Goal: Task Accomplishment & Management: Manage account settings

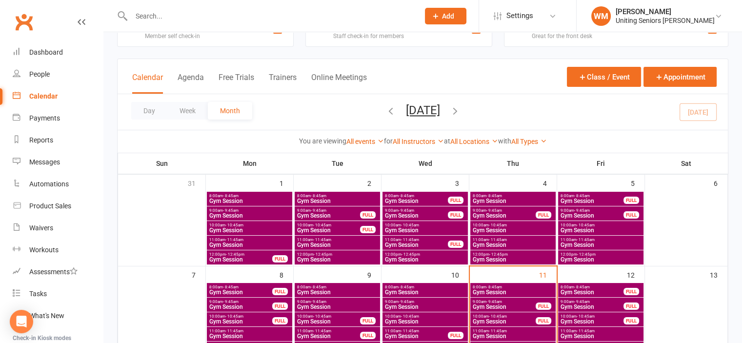
scroll to position [49, 0]
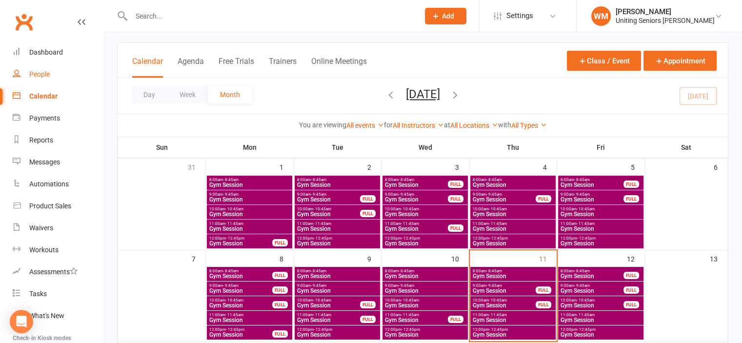
click at [45, 74] on div "People" at bounding box center [39, 74] width 20 height 8
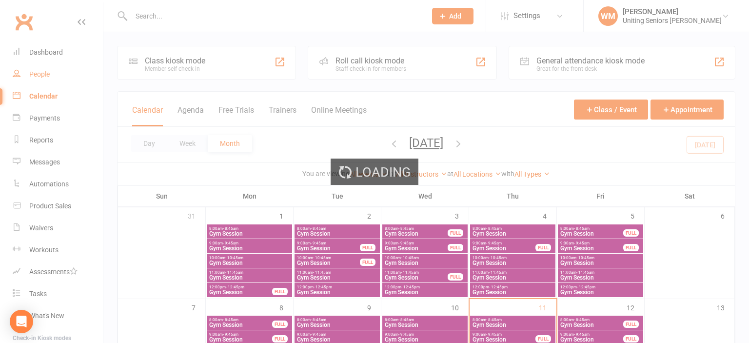
select select "100"
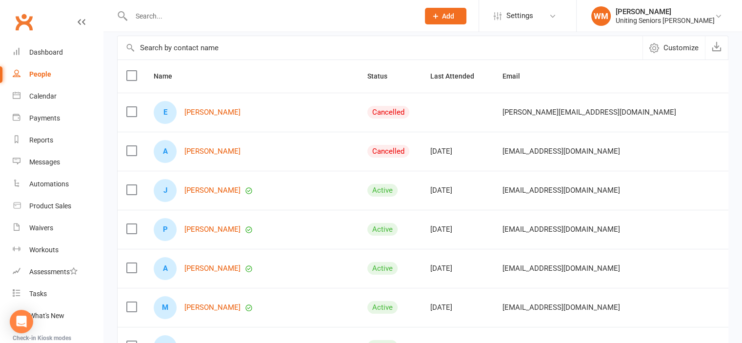
scroll to position [98, 0]
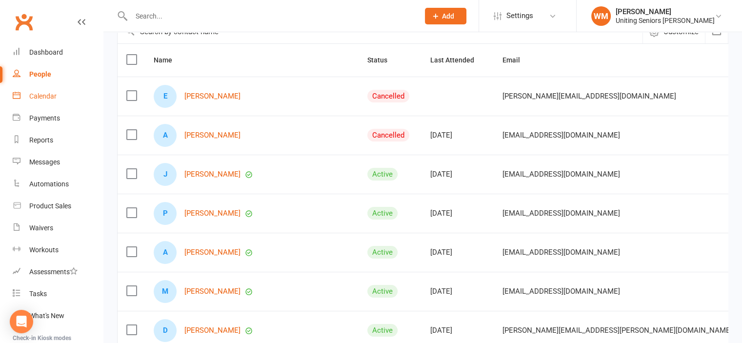
click at [37, 98] on div "Calendar" at bounding box center [42, 96] width 27 height 8
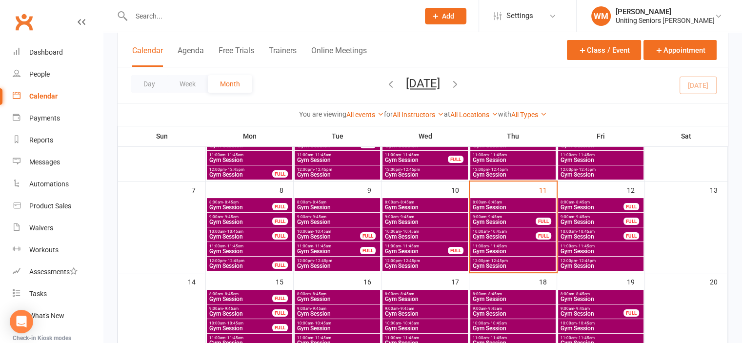
scroll to position [146, 0]
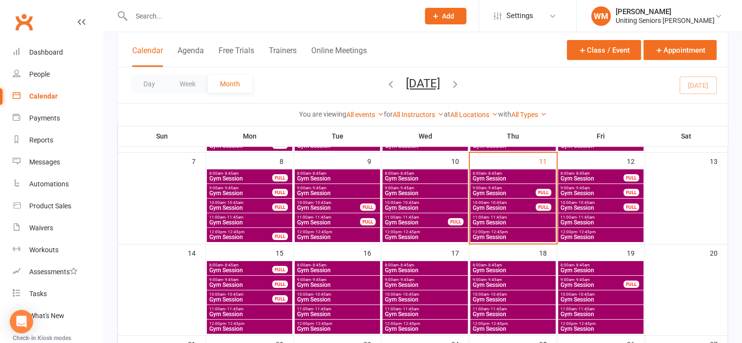
click at [487, 184] on div "9:00am - 9:45am Gym Session FULL" at bounding box center [512, 191] width 85 height 14
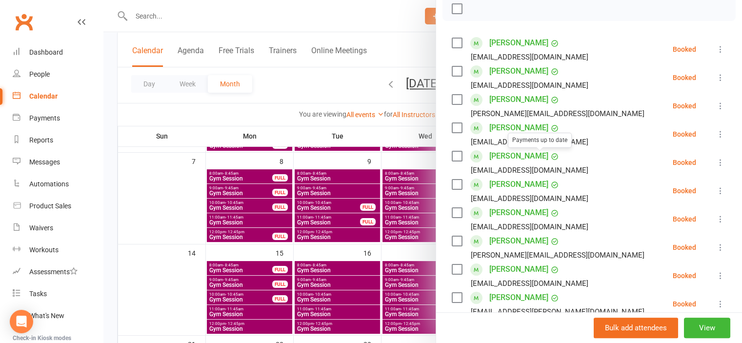
scroll to position [195, 0]
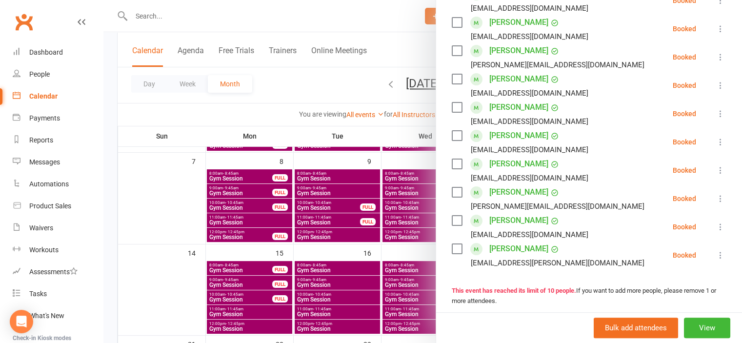
click at [174, 204] on div at bounding box center [422, 171] width 638 height 343
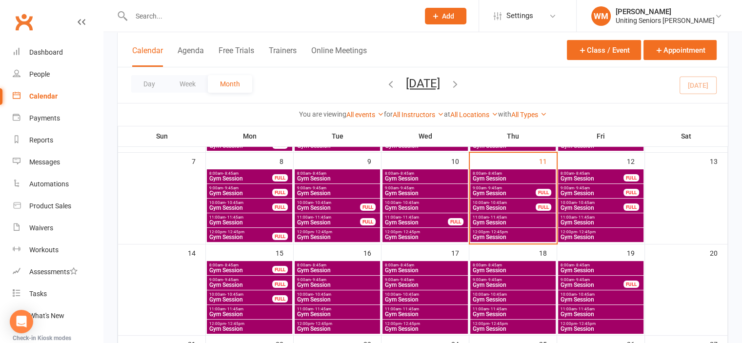
click at [482, 207] on span "Gym Session" at bounding box center [504, 208] width 64 height 6
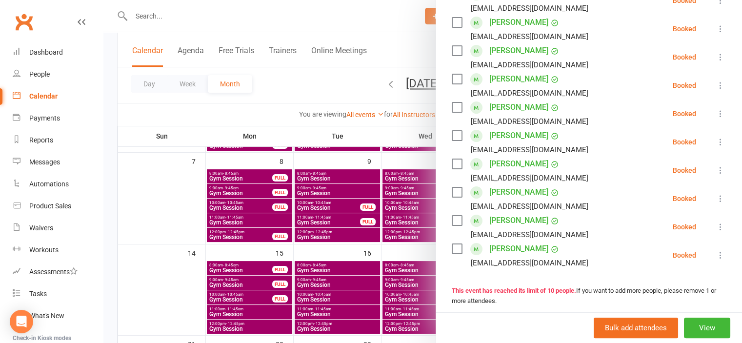
click at [183, 215] on div at bounding box center [422, 171] width 638 height 343
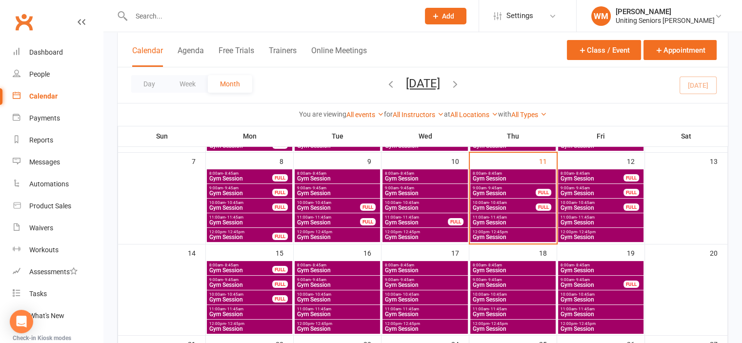
click at [506, 219] on span "Gym Session" at bounding box center [512, 222] width 81 height 6
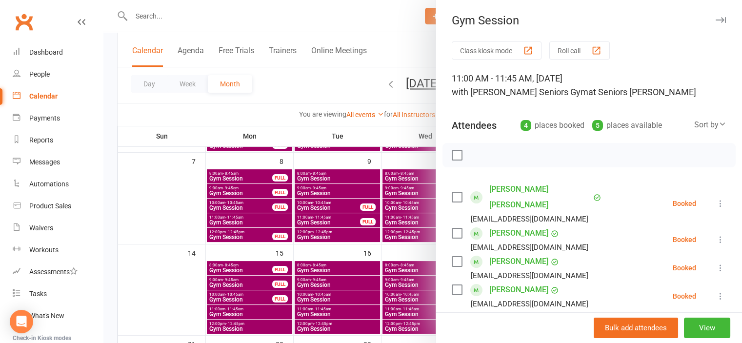
scroll to position [49, 0]
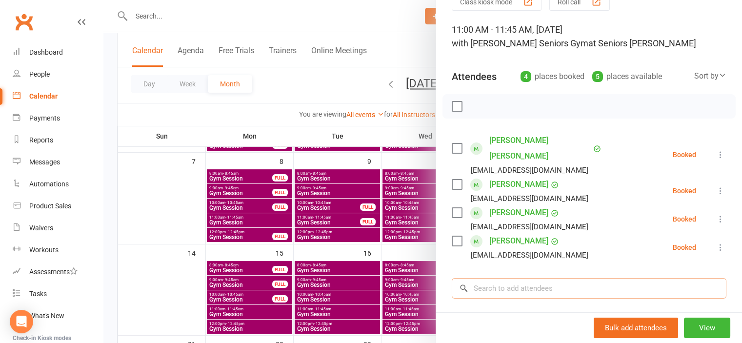
click at [516, 278] on input "search" at bounding box center [588, 288] width 274 height 20
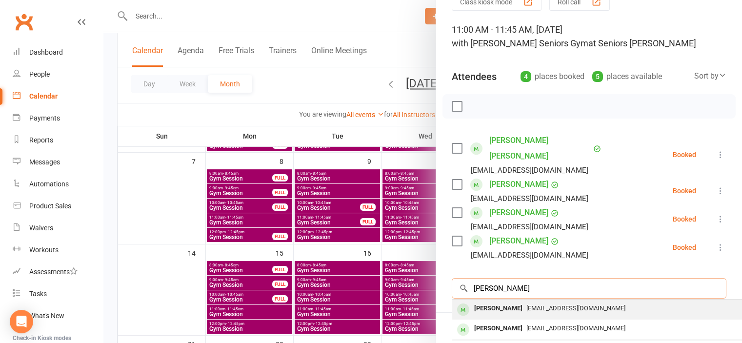
type input "[PERSON_NAME]"
click at [526, 304] on span "[EMAIL_ADDRESS][DOMAIN_NAME]" at bounding box center [575, 307] width 99 height 7
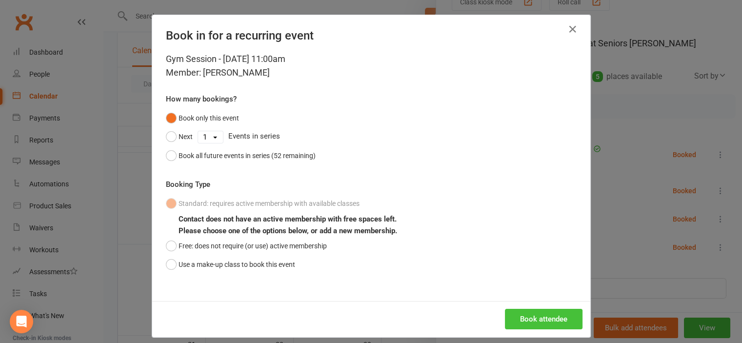
click at [533, 319] on button "Book attendee" at bounding box center [544, 319] width 78 height 20
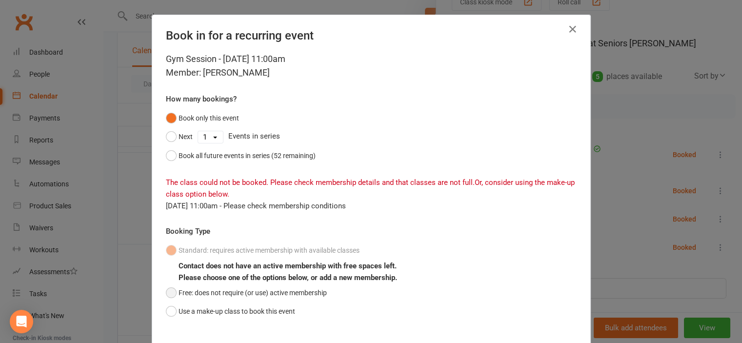
click at [192, 291] on button "Free: does not require (or use) active membership" at bounding box center [246, 292] width 161 height 19
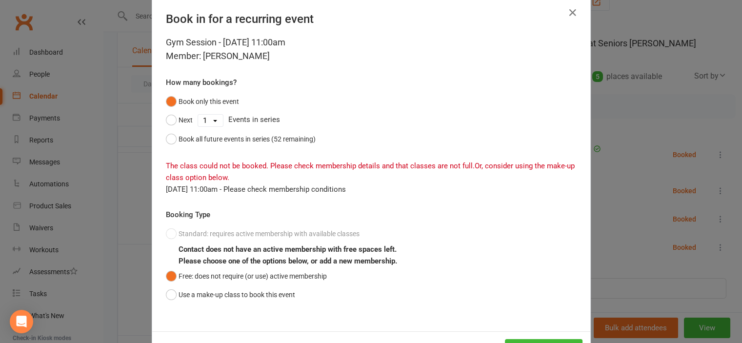
scroll to position [0, 0]
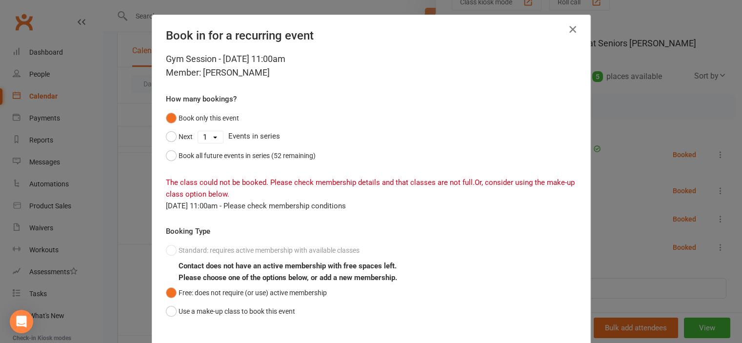
click at [573, 21] on div "Book in for a recurring event" at bounding box center [371, 33] width 438 height 37
click at [571, 23] on icon "button" at bounding box center [573, 29] width 12 height 12
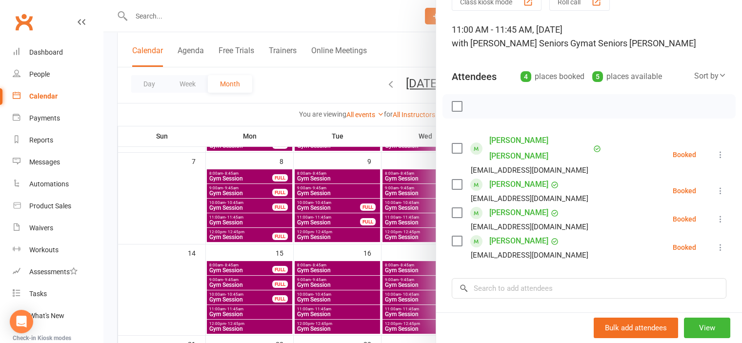
click at [187, 219] on div at bounding box center [422, 171] width 638 height 343
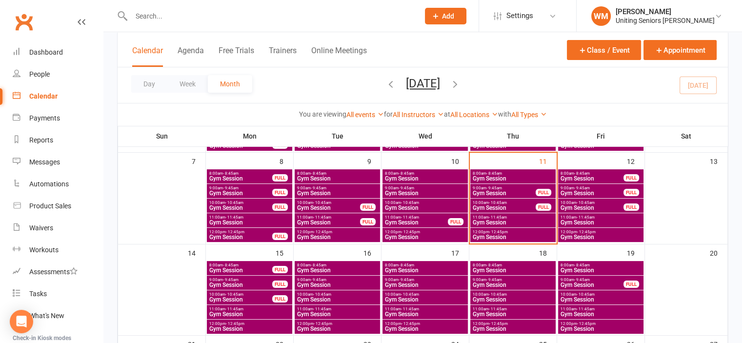
click at [480, 234] on span "Gym Session" at bounding box center [512, 237] width 81 height 6
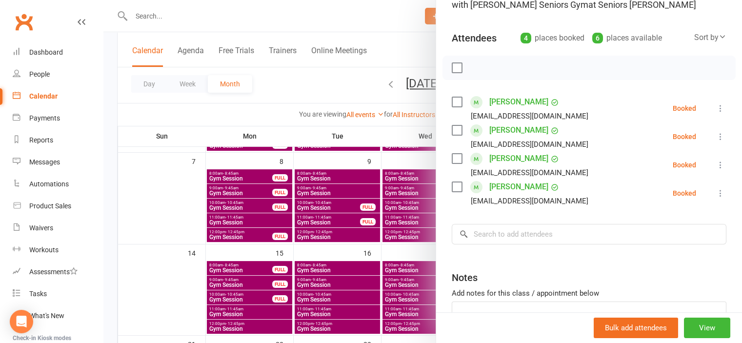
scroll to position [98, 0]
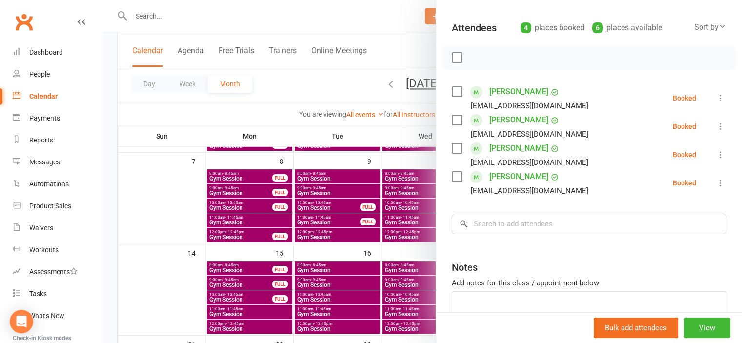
click at [162, 208] on div at bounding box center [422, 171] width 638 height 343
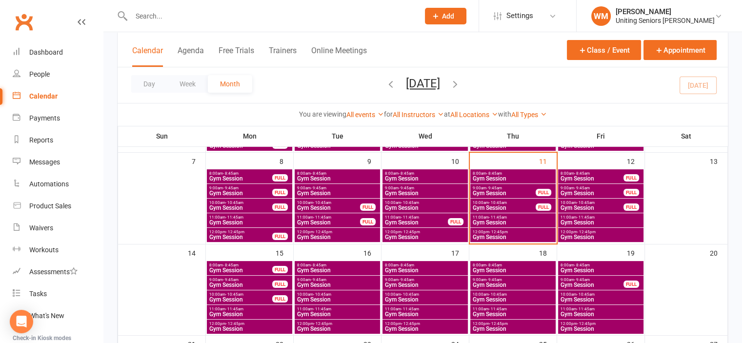
click at [513, 235] on span "Gym Session" at bounding box center [512, 237] width 81 height 6
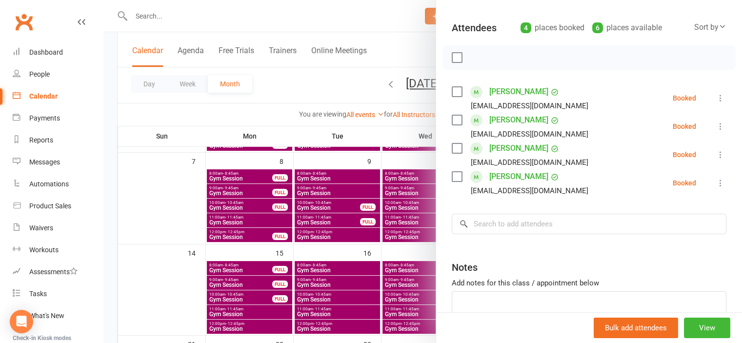
click at [228, 193] on div at bounding box center [422, 171] width 638 height 343
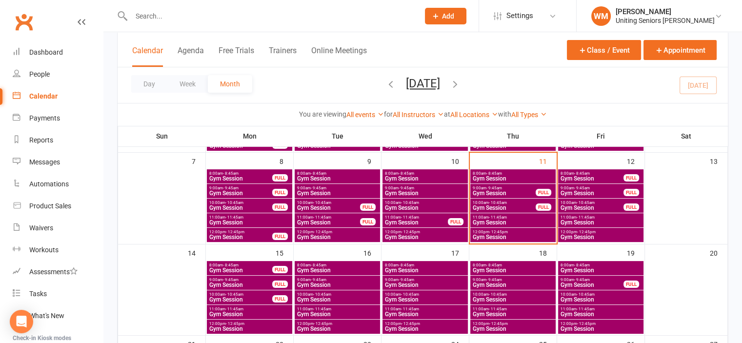
click at [501, 178] on span "Gym Session" at bounding box center [512, 179] width 81 height 6
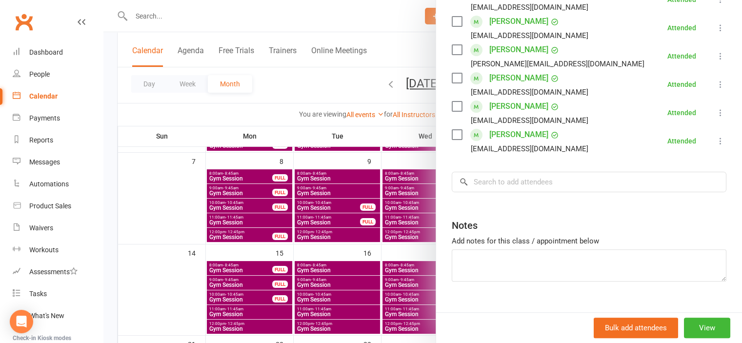
scroll to position [241, 0]
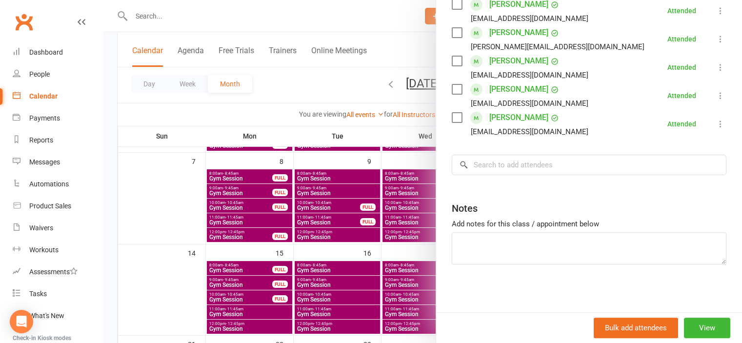
click at [189, 199] on div at bounding box center [422, 171] width 638 height 343
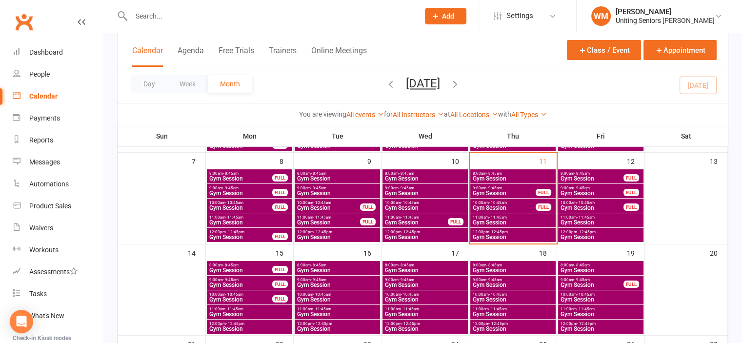
click at [491, 189] on span "- 9:45am" at bounding box center [494, 188] width 16 height 4
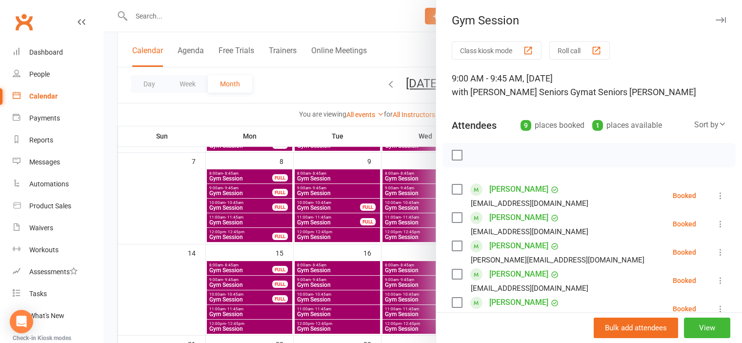
scroll to position [49, 0]
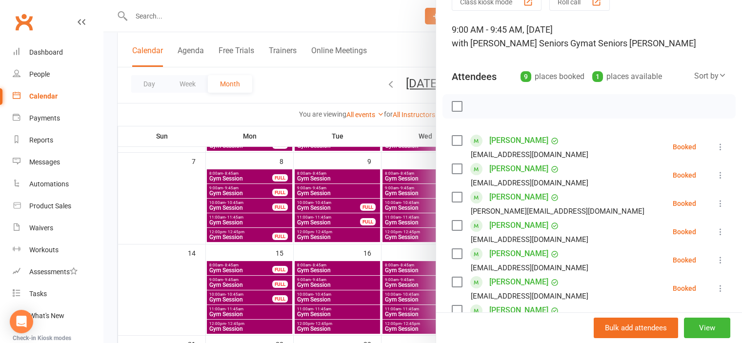
click at [715, 171] on icon at bounding box center [720, 175] width 10 height 10
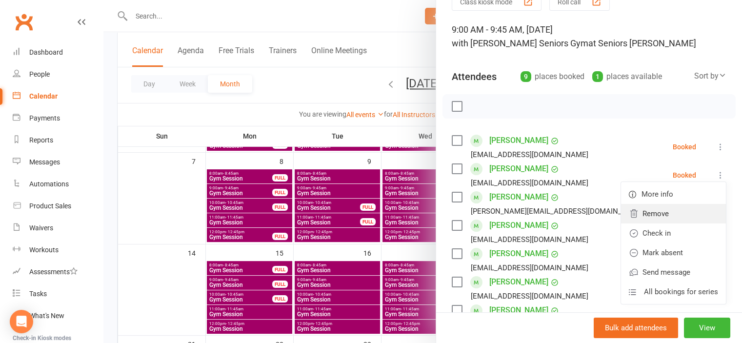
click at [661, 214] on link "Remove" at bounding box center [673, 214] width 105 height 20
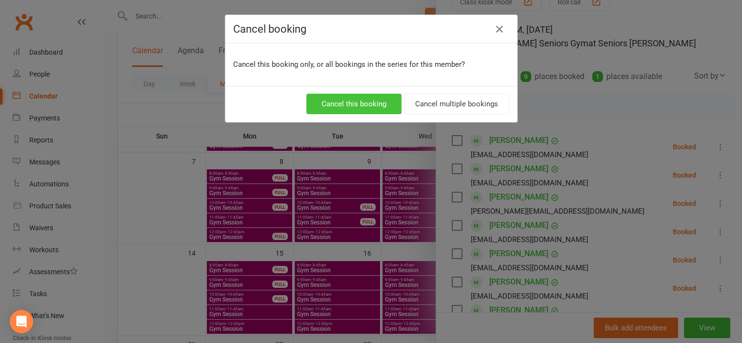
click at [375, 105] on button "Cancel this booking" at bounding box center [353, 104] width 95 height 20
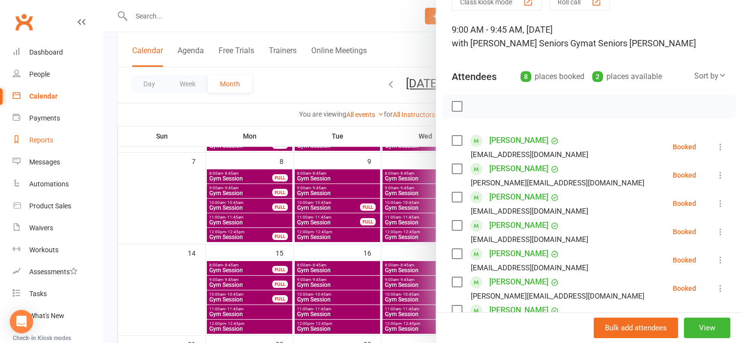
click at [39, 139] on div "Reports" at bounding box center [41, 140] width 24 height 8
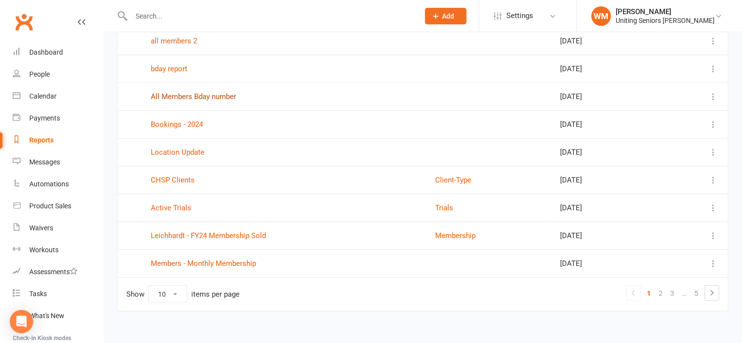
scroll to position [141, 0]
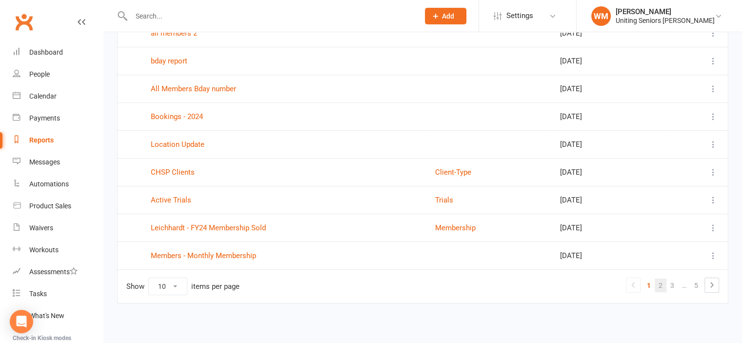
click at [659, 281] on link "2" at bounding box center [660, 285] width 12 height 14
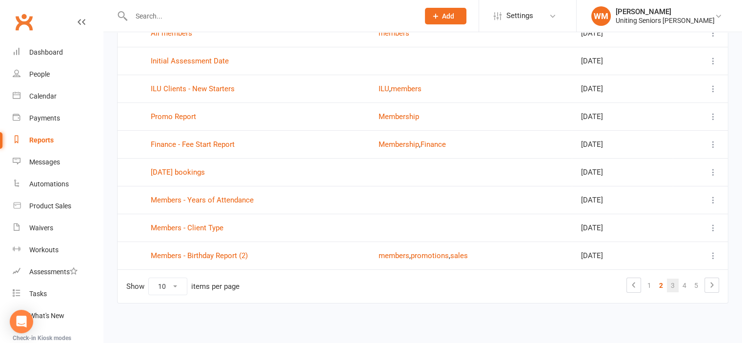
click at [674, 283] on link "3" at bounding box center [672, 285] width 12 height 14
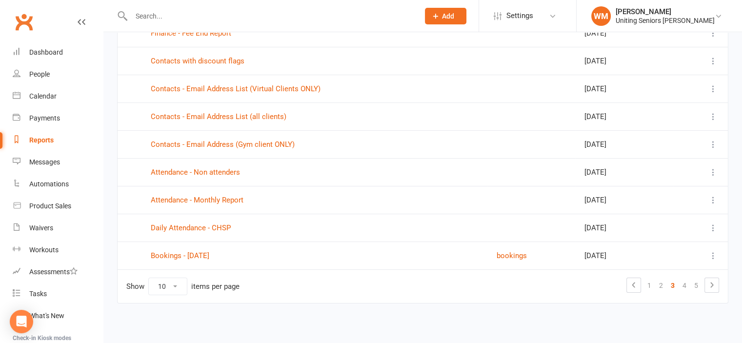
click at [211, 193] on td "Attendance - Monthly Report" at bounding box center [314, 200] width 345 height 28
click at [210, 197] on link "Attendance - Monthly Report" at bounding box center [197, 199] width 93 height 9
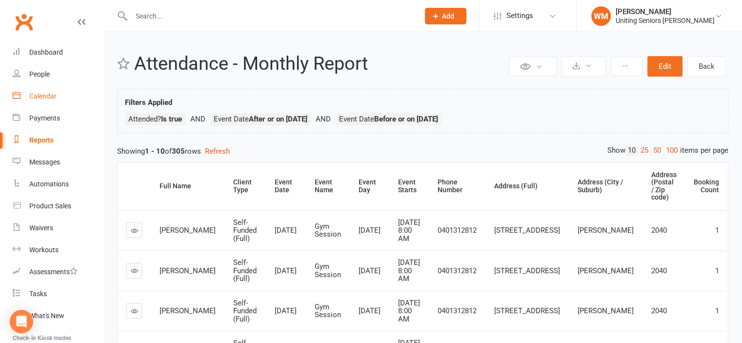
click at [42, 95] on div "Calendar" at bounding box center [42, 96] width 27 height 8
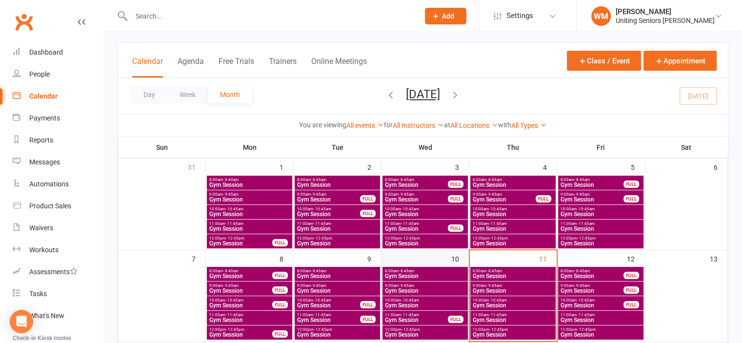
scroll to position [98, 0]
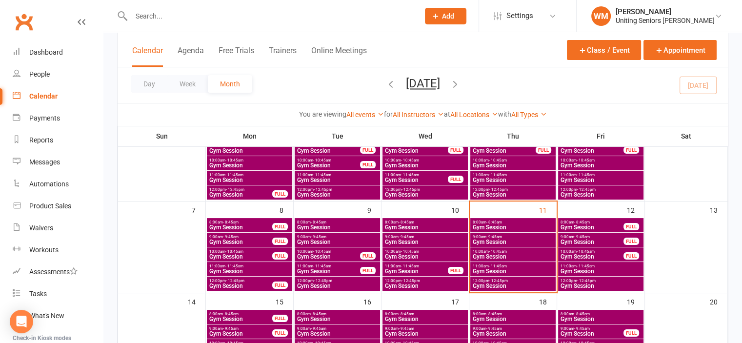
click at [484, 251] on span "10:00am - 10:45am" at bounding box center [512, 251] width 81 height 4
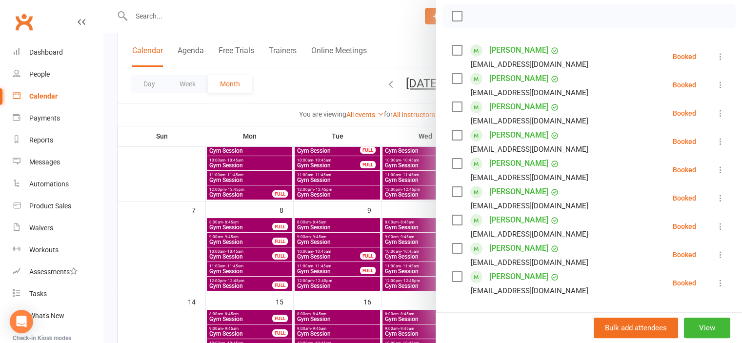
scroll to position [146, 0]
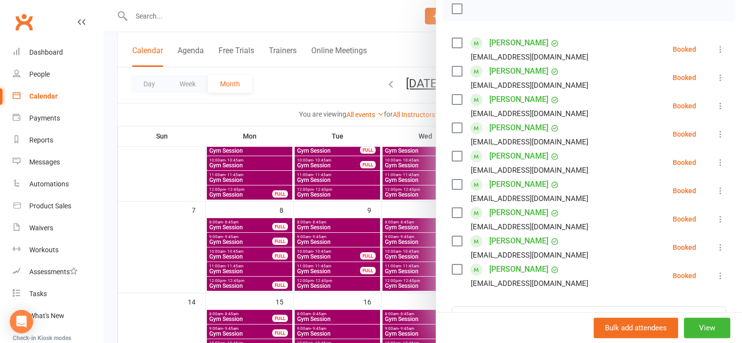
click at [172, 254] on div at bounding box center [422, 171] width 638 height 343
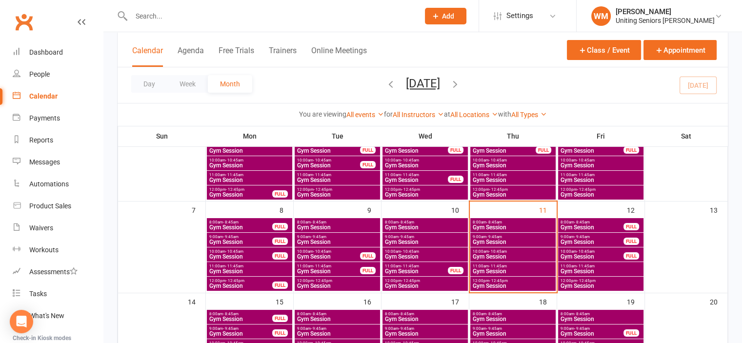
click at [502, 239] on span "Gym Session" at bounding box center [512, 242] width 81 height 6
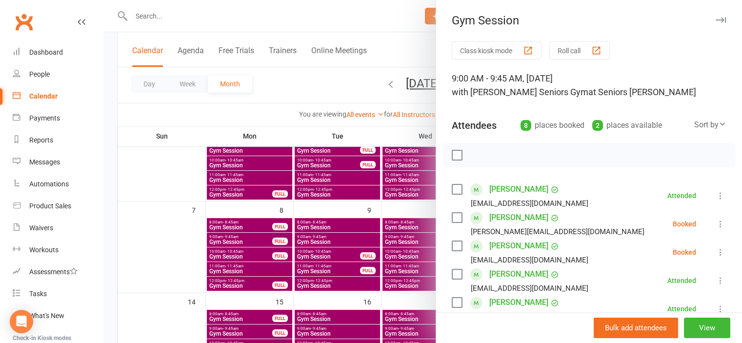
scroll to position [98, 0]
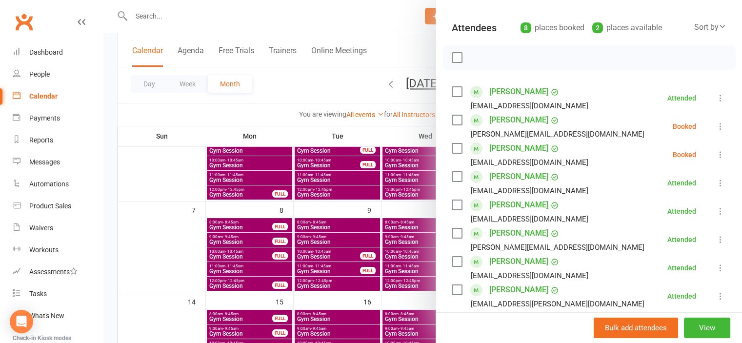
click at [451, 117] on label at bounding box center [456, 120] width 10 height 10
click at [470, 62] on button "button" at bounding box center [478, 57] width 17 height 17
click at [715, 156] on icon at bounding box center [720, 155] width 10 height 10
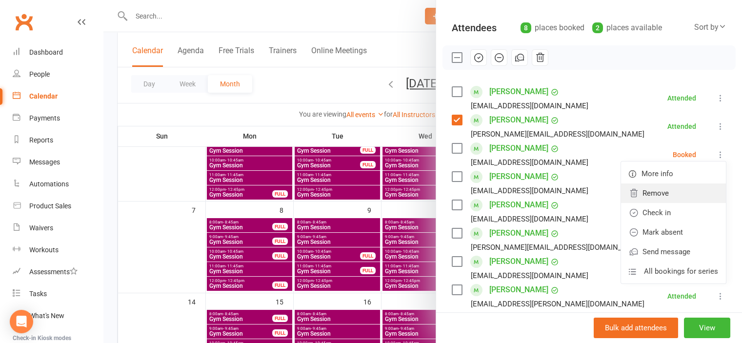
click at [685, 192] on link "Remove" at bounding box center [673, 193] width 105 height 20
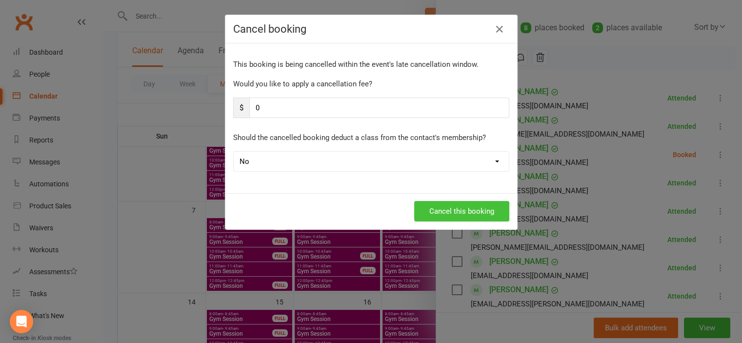
click at [441, 209] on button "Cancel this booking" at bounding box center [461, 211] width 95 height 20
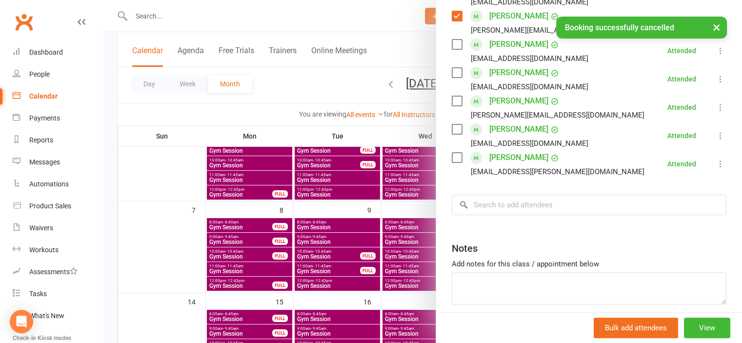
scroll to position [144, 0]
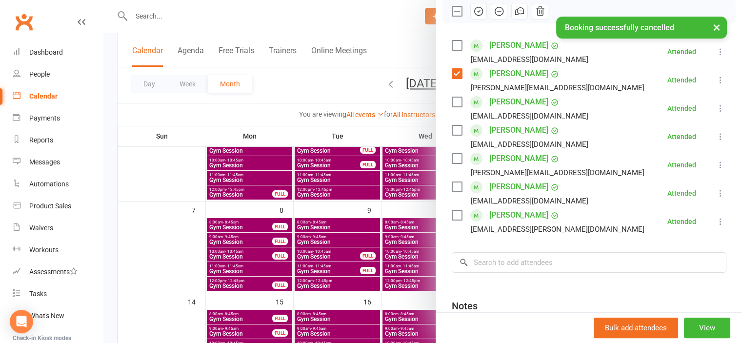
click at [178, 249] on div at bounding box center [422, 171] width 638 height 343
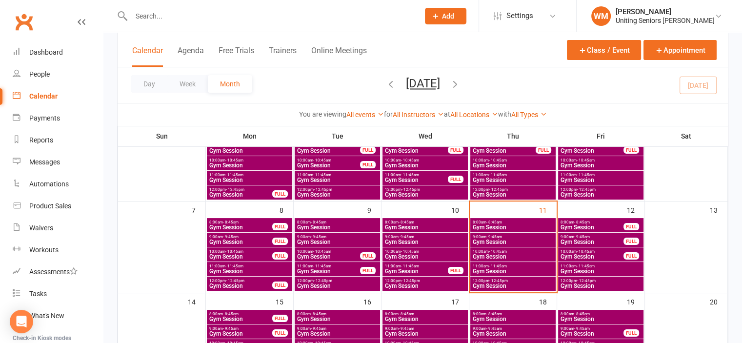
click at [606, 239] on span "Gym Session" at bounding box center [592, 242] width 64 height 6
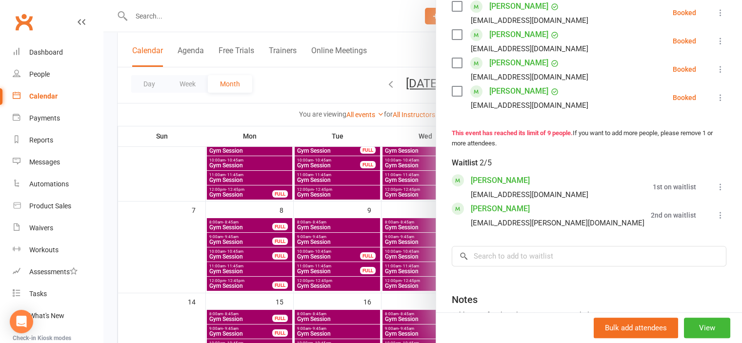
scroll to position [341, 0]
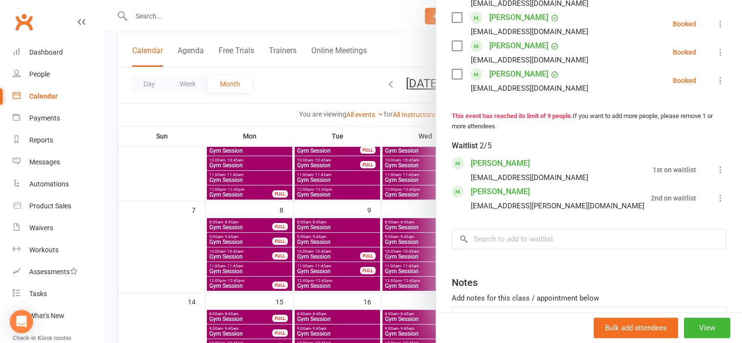
click at [715, 203] on icon at bounding box center [720, 198] width 10 height 10
click at [663, 227] on link "Book now" at bounding box center [673, 217] width 105 height 20
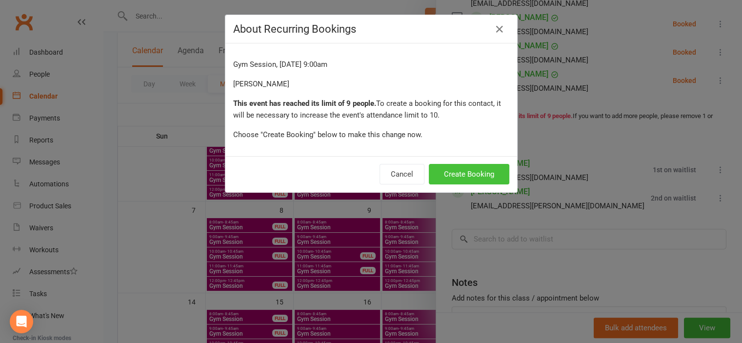
click at [482, 173] on button "Create Booking" at bounding box center [469, 174] width 80 height 20
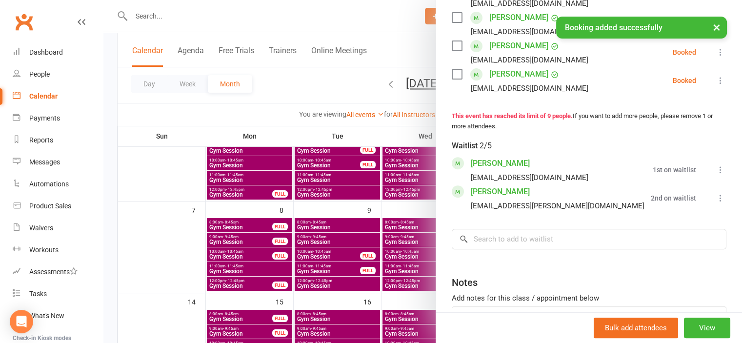
click at [183, 258] on div at bounding box center [422, 171] width 638 height 343
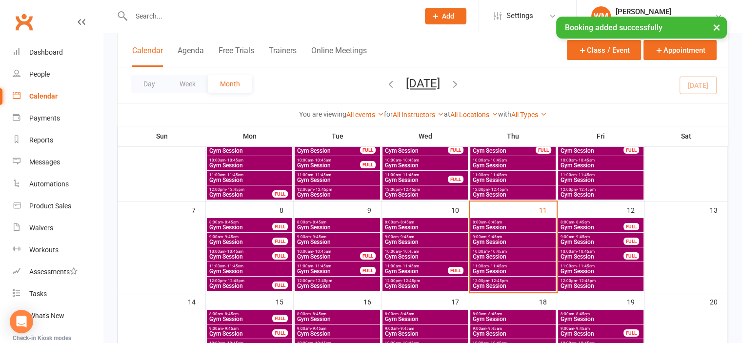
click at [576, 251] on span "- 10:45am" at bounding box center [585, 251] width 18 height 4
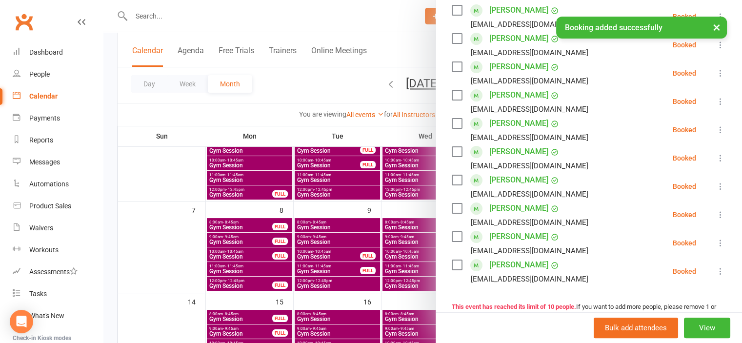
scroll to position [195, 0]
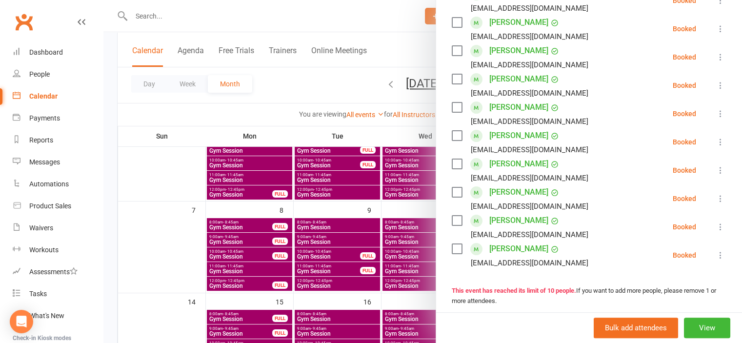
click at [193, 246] on div at bounding box center [422, 171] width 638 height 343
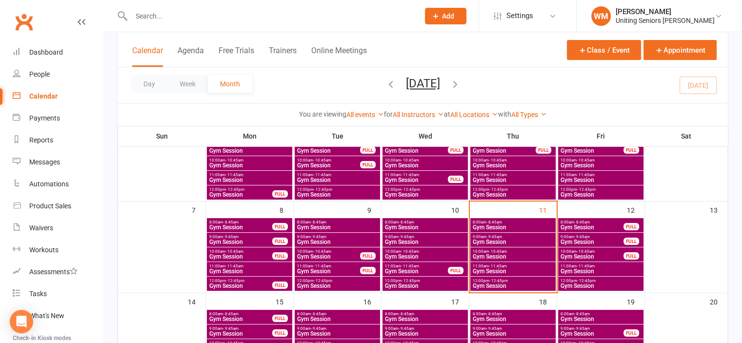
click at [574, 254] on span "Gym Session" at bounding box center [592, 257] width 64 height 6
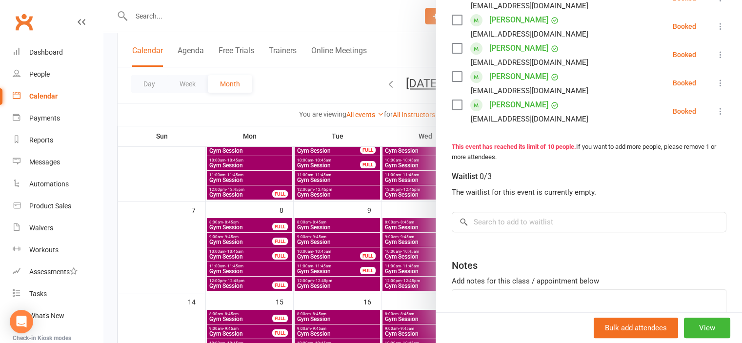
scroll to position [341, 0]
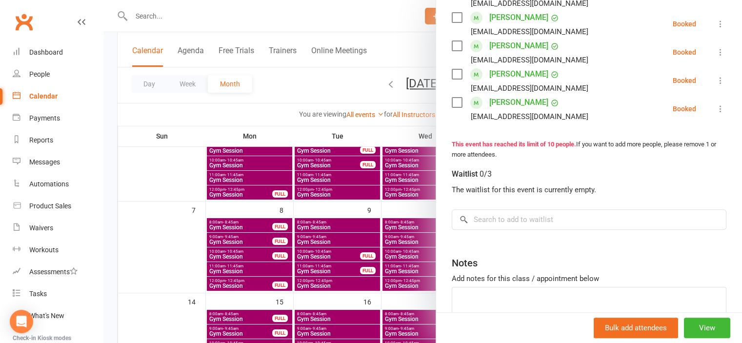
click at [194, 243] on div at bounding box center [422, 171] width 638 height 343
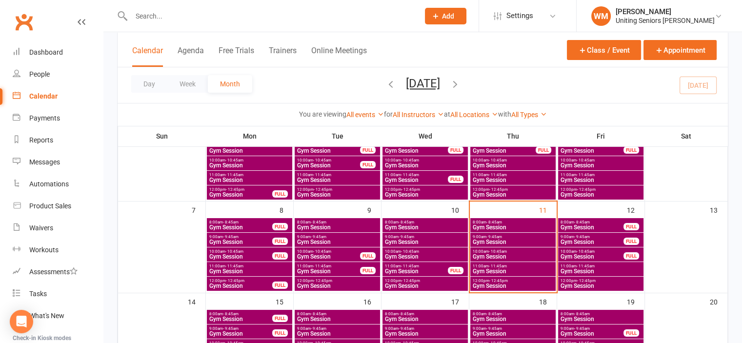
click at [576, 268] on span "Gym Session" at bounding box center [600, 271] width 81 height 6
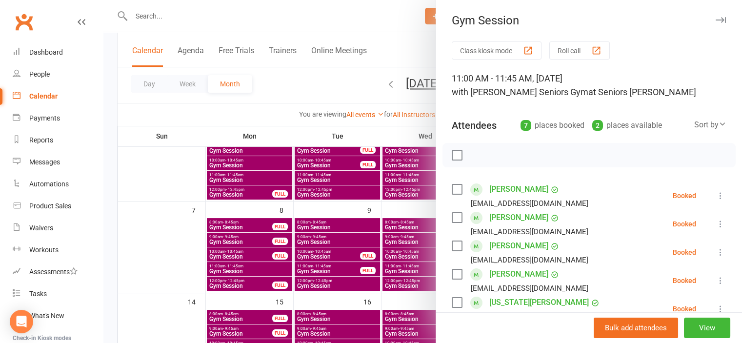
scroll to position [98, 0]
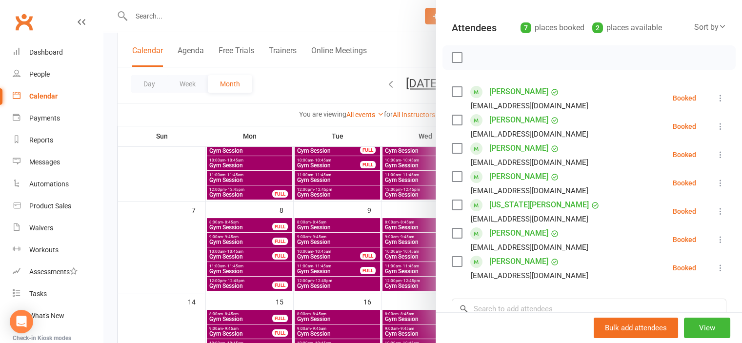
click at [191, 268] on div at bounding box center [422, 171] width 638 height 343
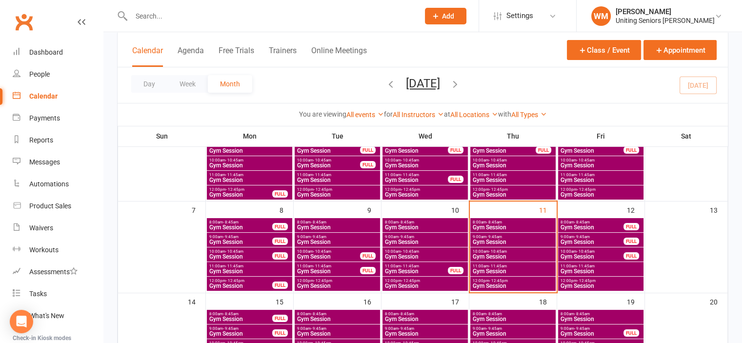
click at [493, 250] on span "- 10:45am" at bounding box center [498, 251] width 18 height 4
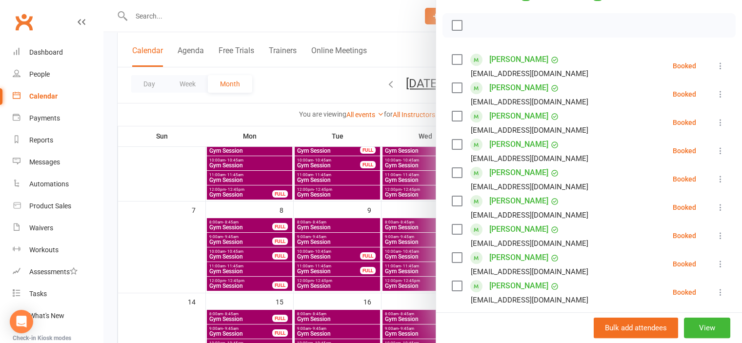
scroll to position [146, 0]
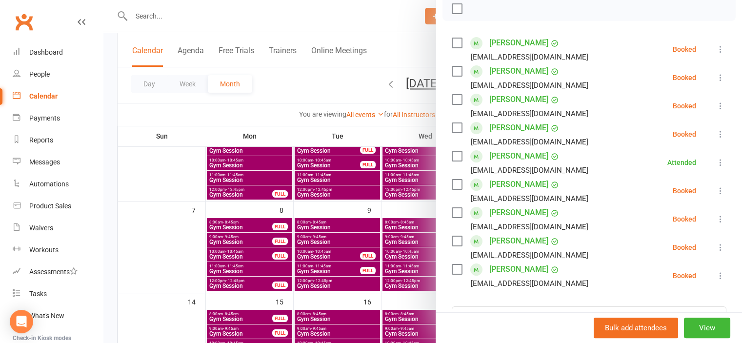
click at [195, 16] on div at bounding box center [422, 171] width 638 height 343
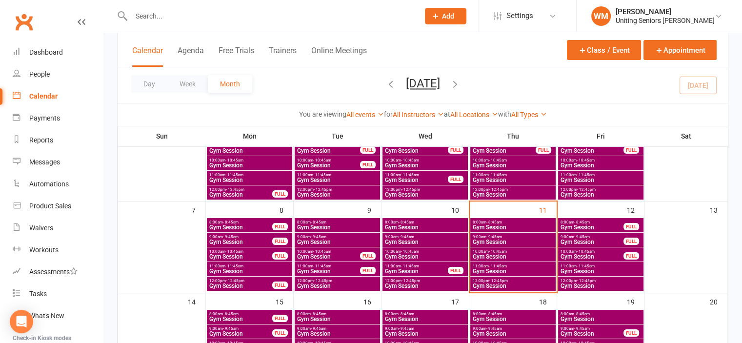
click at [191, 17] on input "text" at bounding box center [270, 16] width 284 height 14
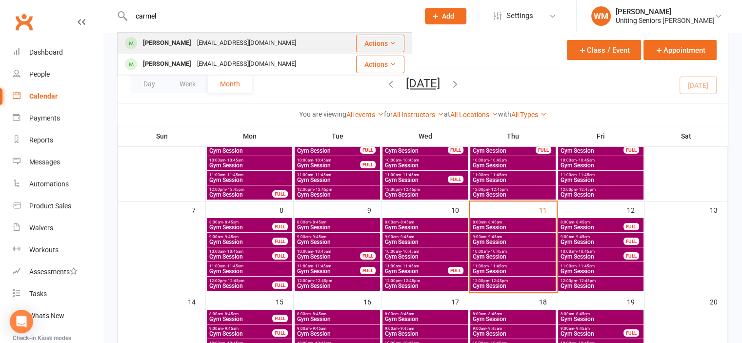
type input "carmel"
click at [172, 46] on div "[PERSON_NAME]" at bounding box center [167, 43] width 54 height 14
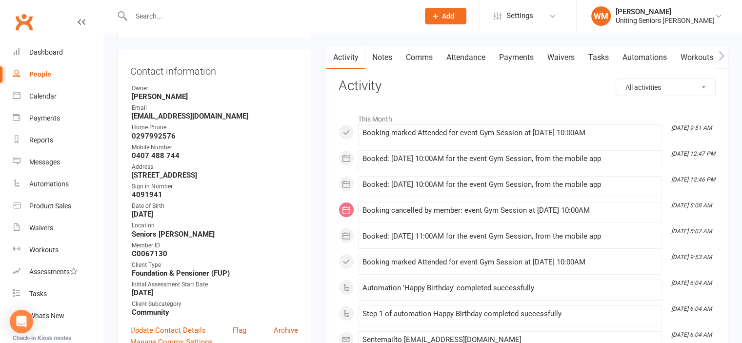
scroll to position [98, 0]
